Goal: Find specific page/section: Find specific page/section

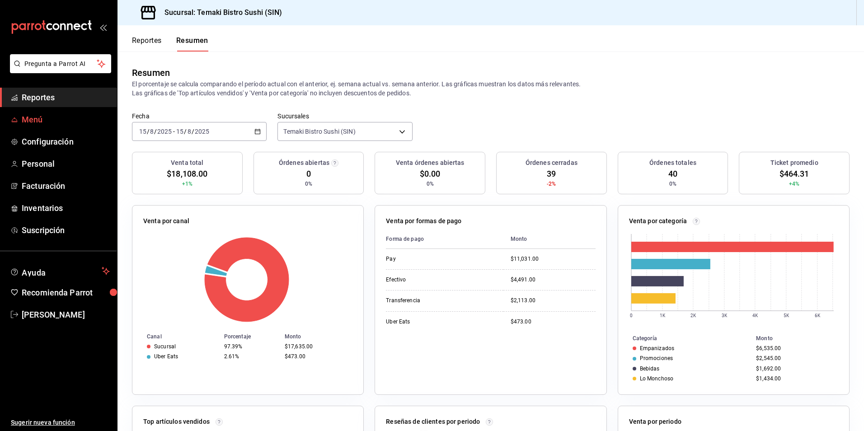
click at [62, 112] on link "Menú" at bounding box center [58, 119] width 117 height 19
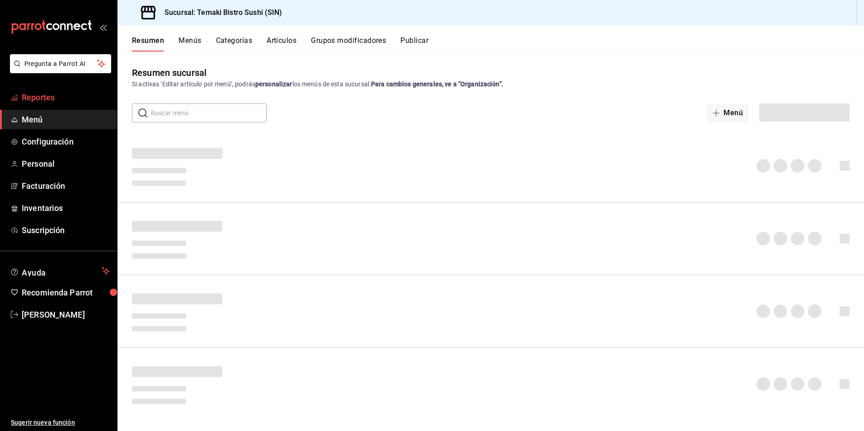
click at [62, 106] on link "Reportes" at bounding box center [58, 97] width 117 height 19
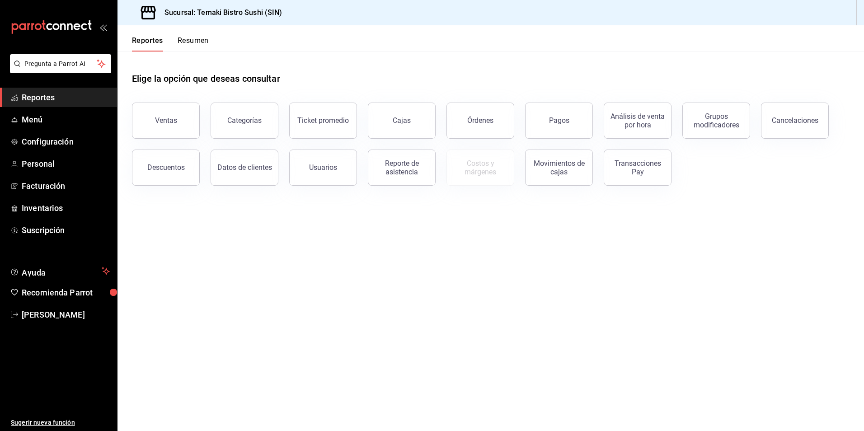
click at [183, 35] on div "Reportes Resumen" at bounding box center [162, 38] width 91 height 26
click at [184, 37] on div "Reportes Resumen" at bounding box center [162, 38] width 91 height 26
click at [184, 37] on button "Resumen" at bounding box center [193, 43] width 31 height 15
